Goal: Find specific page/section: Find specific page/section

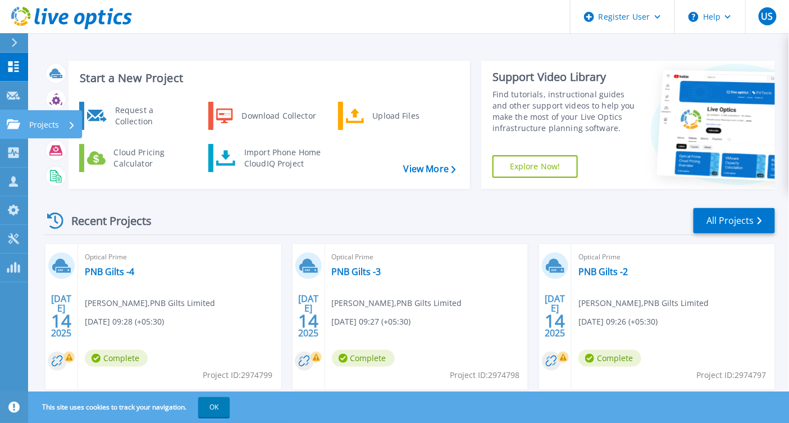
click at [10, 115] on link "Projects Projects" at bounding box center [14, 124] width 28 height 29
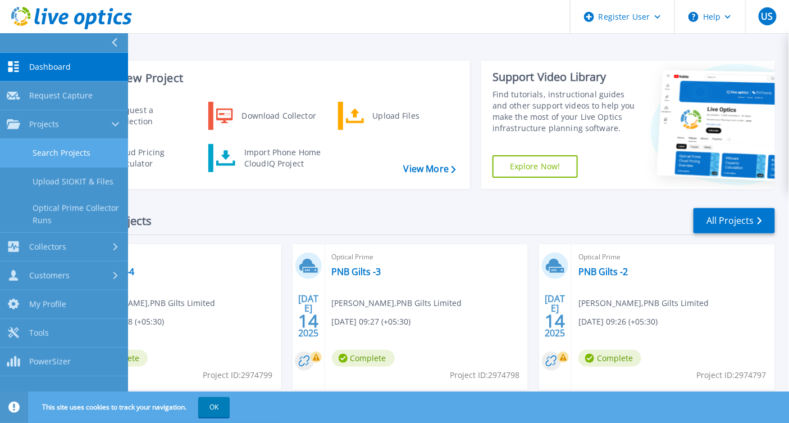
click at [31, 144] on link "Search Projects" at bounding box center [64, 153] width 128 height 29
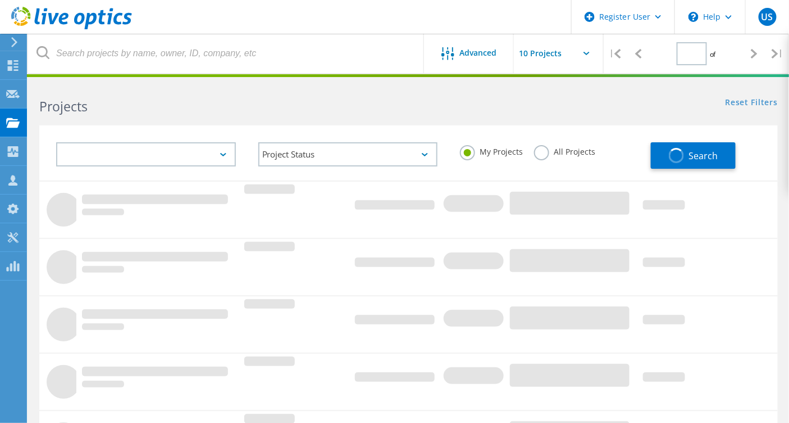
type input "1"
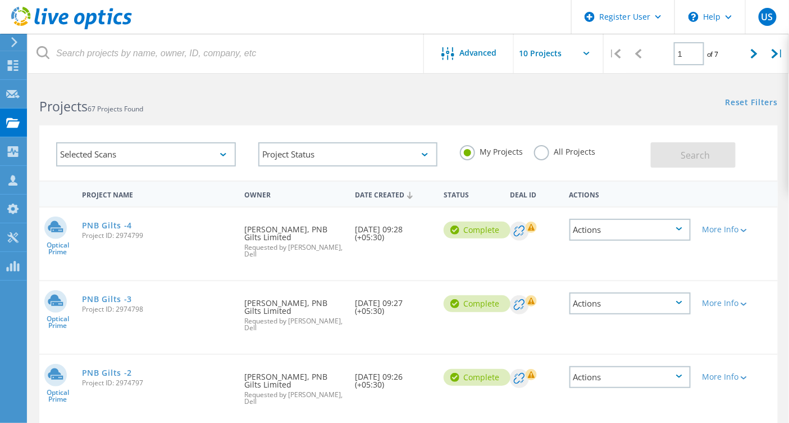
click at [543, 151] on label "All Projects" at bounding box center [564, 150] width 61 height 11
click at [0, 0] on input "All Projects" at bounding box center [0, 0] width 0 height 0
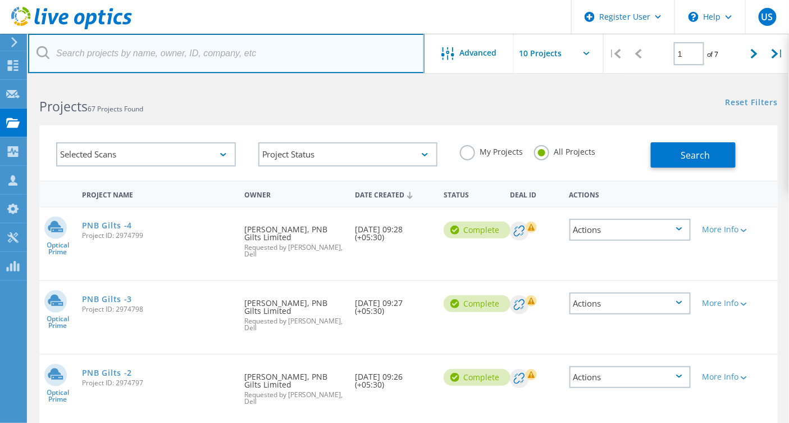
click at [265, 42] on input "text" at bounding box center [226, 53] width 397 height 39
paste input "3089771"
type input "3089771"
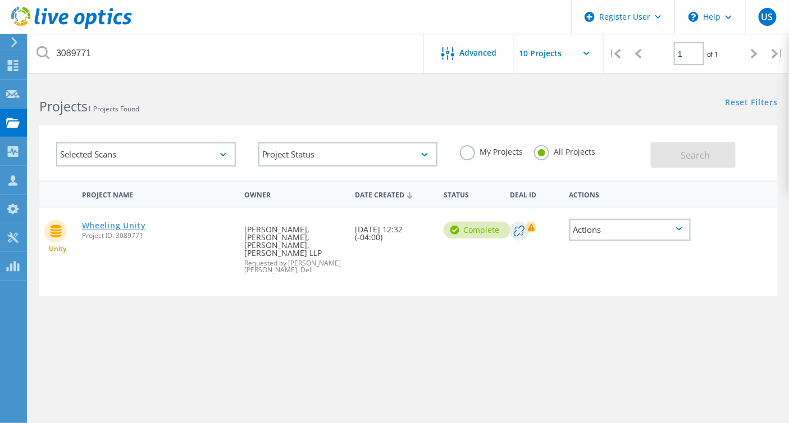
click at [146, 222] on link "Wheeling Unity" at bounding box center [114, 225] width 64 height 8
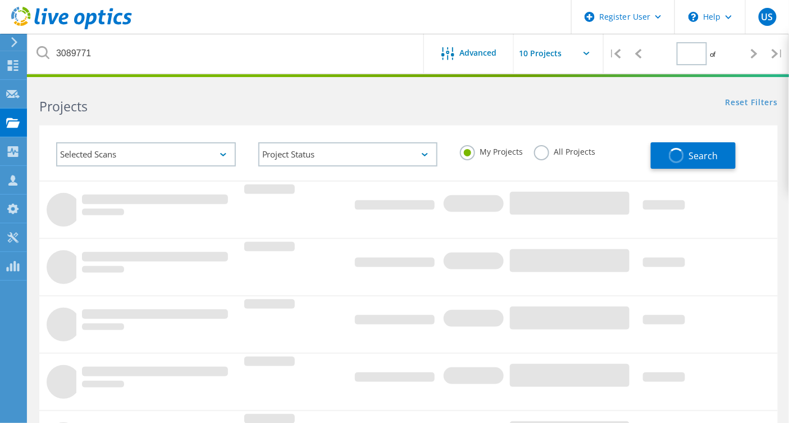
type input "1"
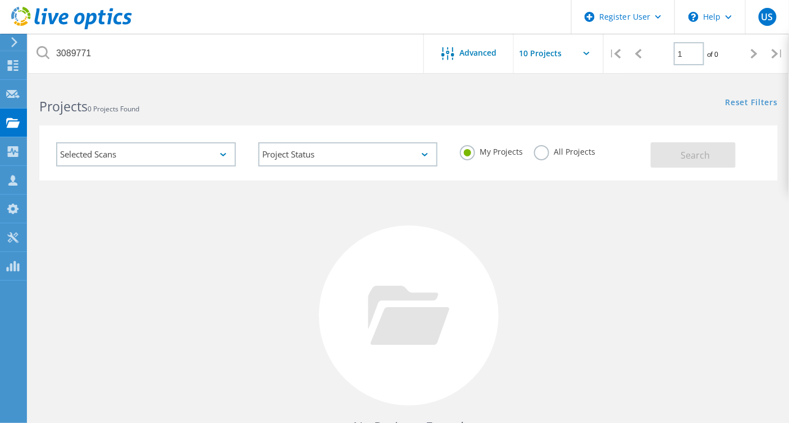
click at [541, 150] on label "All Projects" at bounding box center [564, 150] width 61 height 11
click at [0, 0] on input "All Projects" at bounding box center [0, 0] width 0 height 0
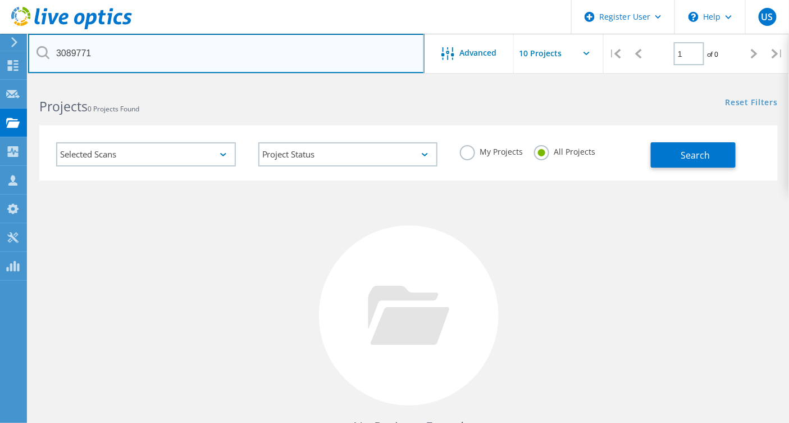
drag, startPoint x: 111, startPoint y: 46, endPoint x: 40, endPoint y: 51, distance: 70.4
click at [40, 51] on div "3089771" at bounding box center [226, 53] width 396 height 39
click at [208, 66] on input "text" at bounding box center [226, 53] width 397 height 39
type input "Unity"
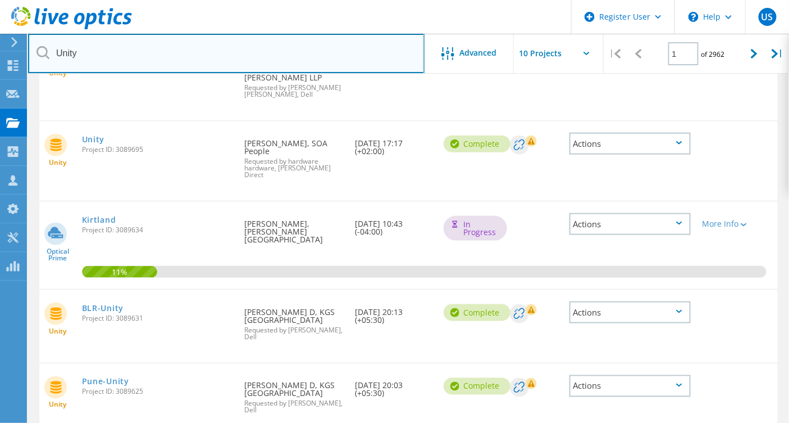
scroll to position [380, 0]
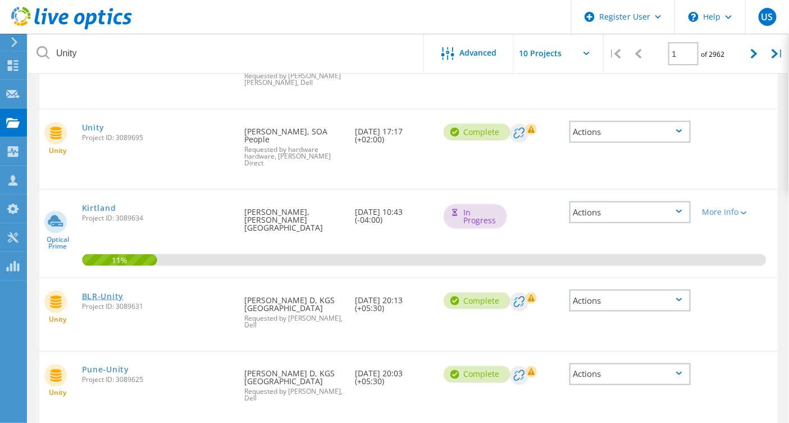
click at [124, 292] on link "BLR-Unity" at bounding box center [103, 296] width 42 height 8
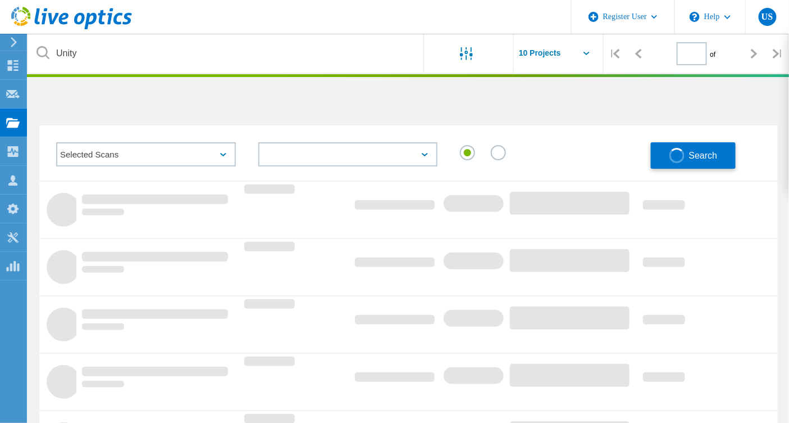
type input "1"
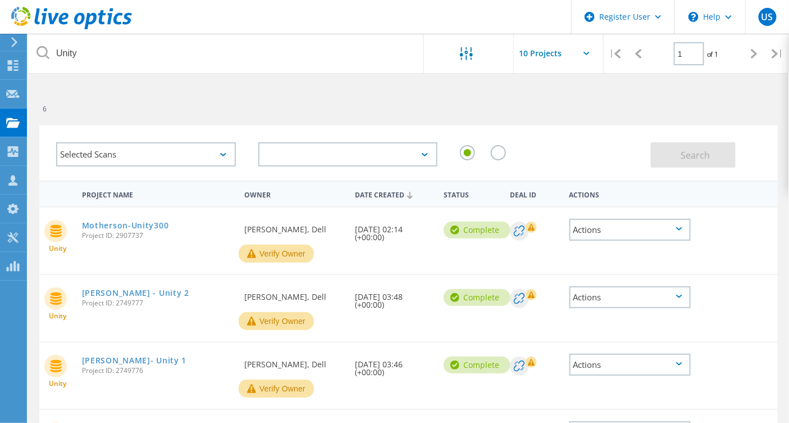
scroll to position [230, 0]
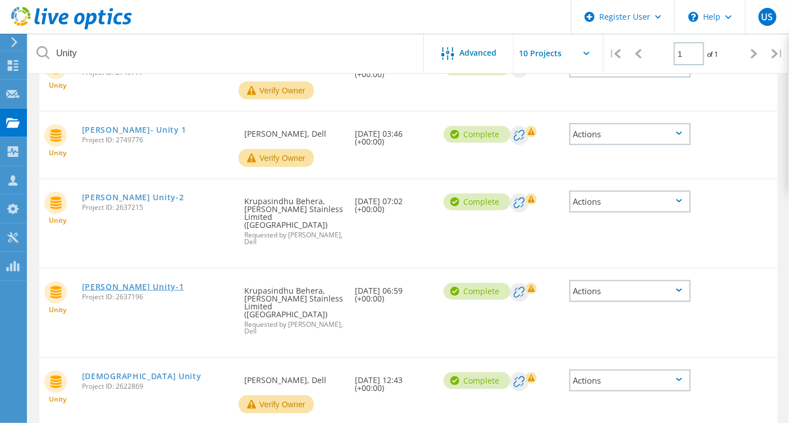
click at [119, 283] on link "Jindal Unity-1" at bounding box center [133, 287] width 102 height 8
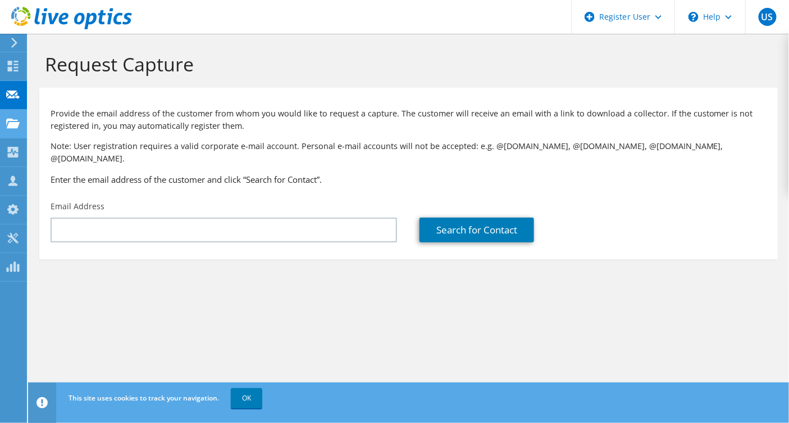
click at [15, 124] on use at bounding box center [12, 123] width 13 height 10
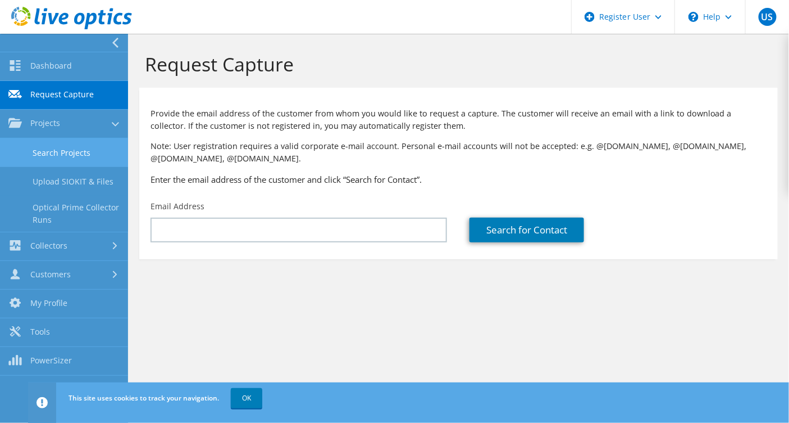
click at [43, 145] on link "Search Projects" at bounding box center [64, 152] width 128 height 29
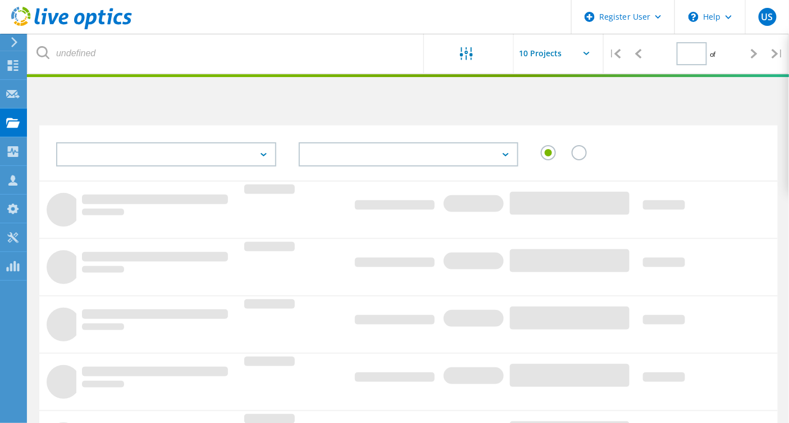
type input "1"
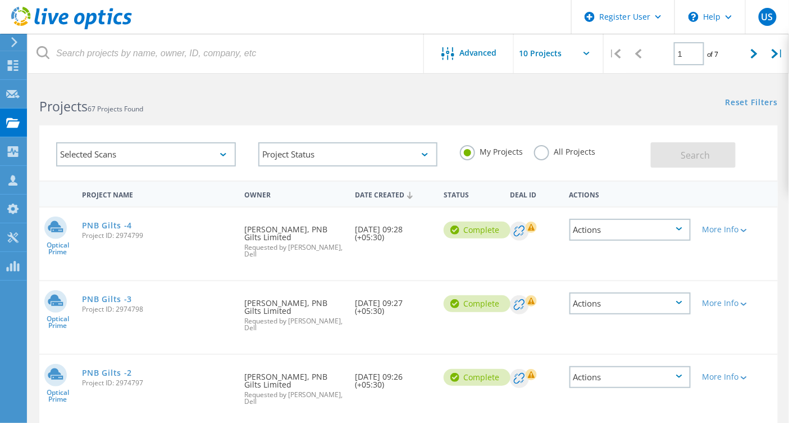
click at [537, 153] on label "All Projects" at bounding box center [564, 150] width 61 height 11
click at [0, 0] on input "All Projects" at bounding box center [0, 0] width 0 height 0
click at [582, 46] on input "text" at bounding box center [570, 53] width 112 height 39
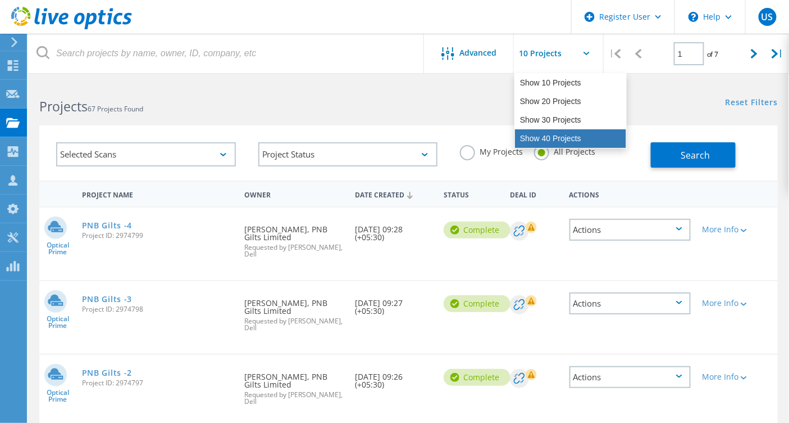
click at [534, 144] on div "Show 40 Projects" at bounding box center [570, 138] width 111 height 19
type input "Show 40 Projects"
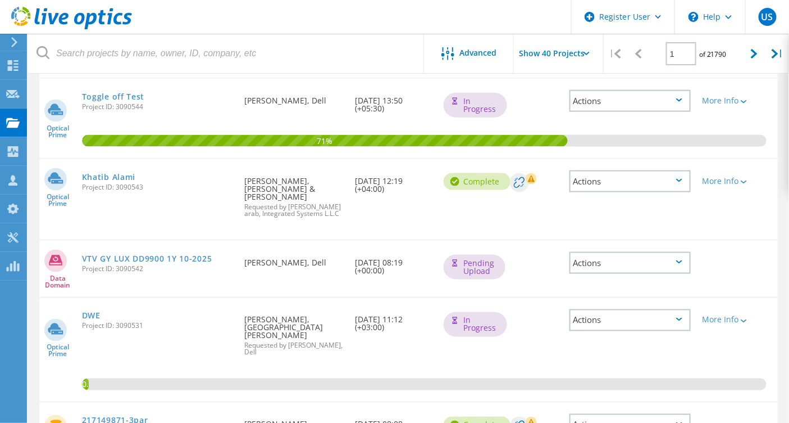
scroll to position [135, 0]
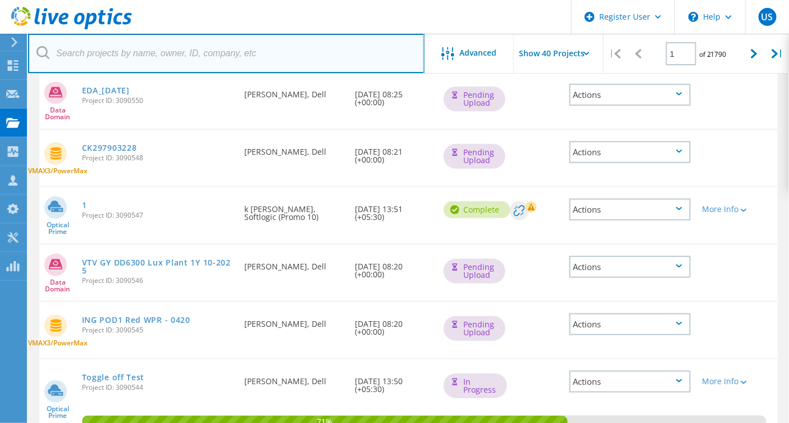
click at [225, 53] on input "text" at bounding box center [226, 53] width 397 height 39
type input "Unity"
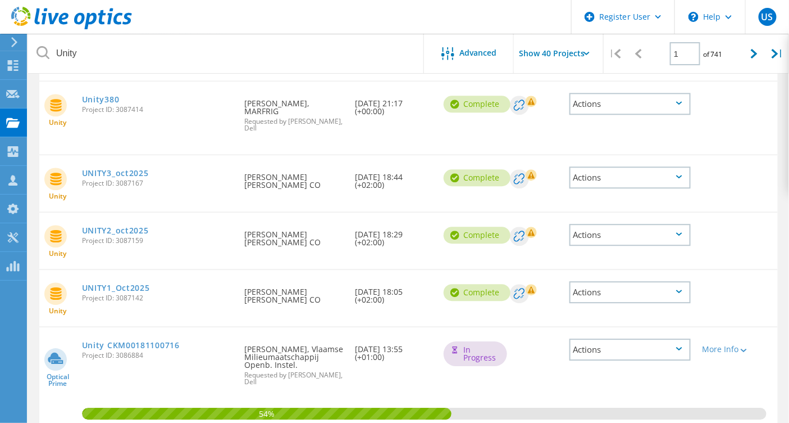
scroll to position [916, 0]
